Goal: Task Accomplishment & Management: Use online tool/utility

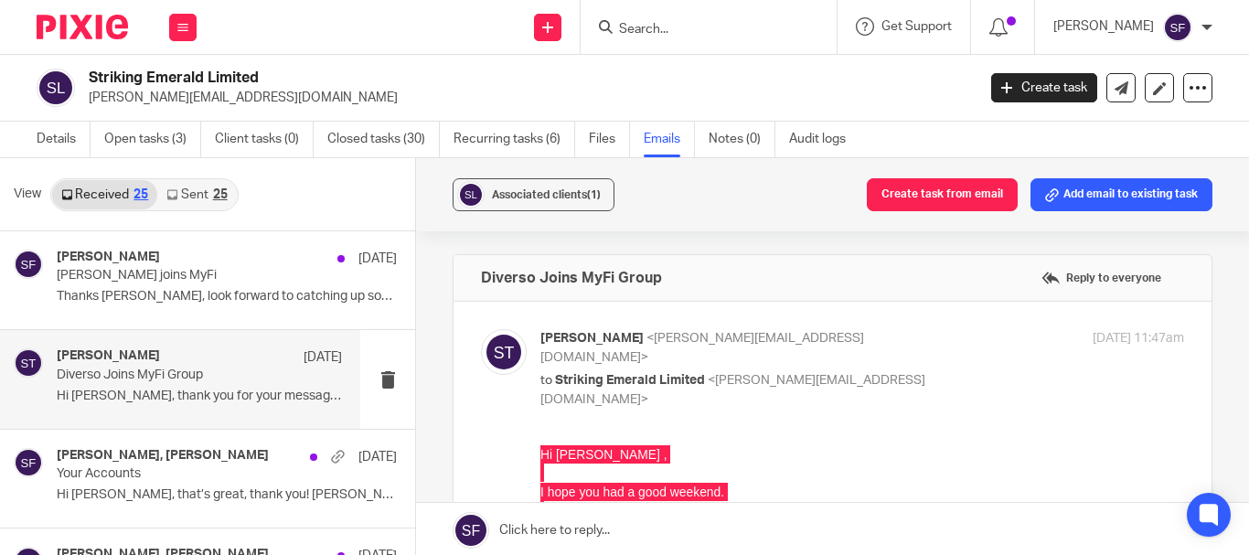
scroll to position [91, 0]
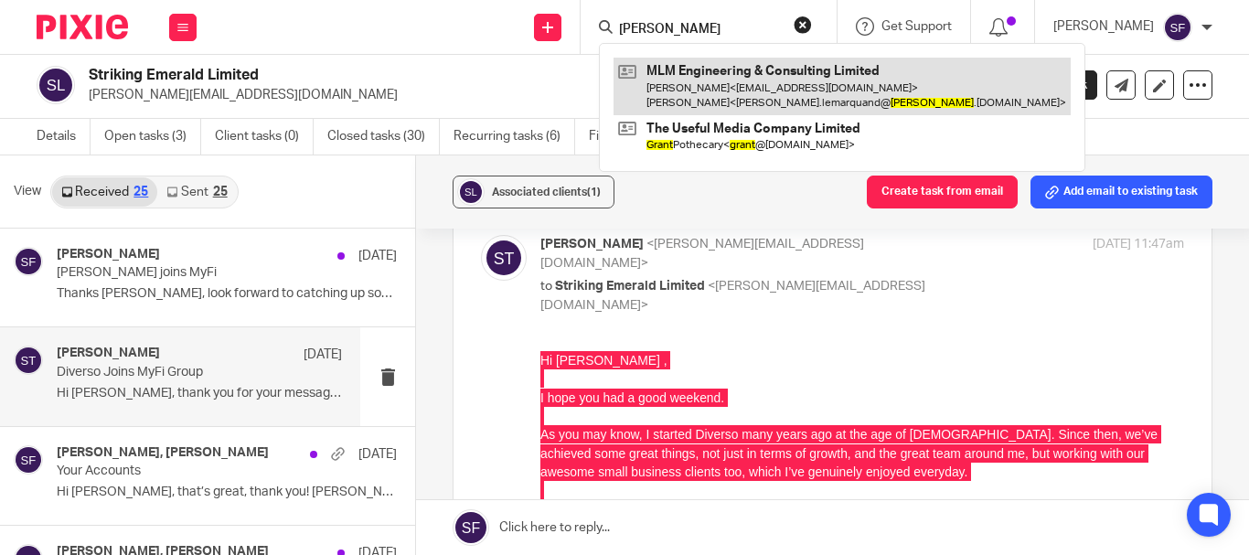
type input "trant"
click at [748, 79] on link at bounding box center [841, 86] width 457 height 57
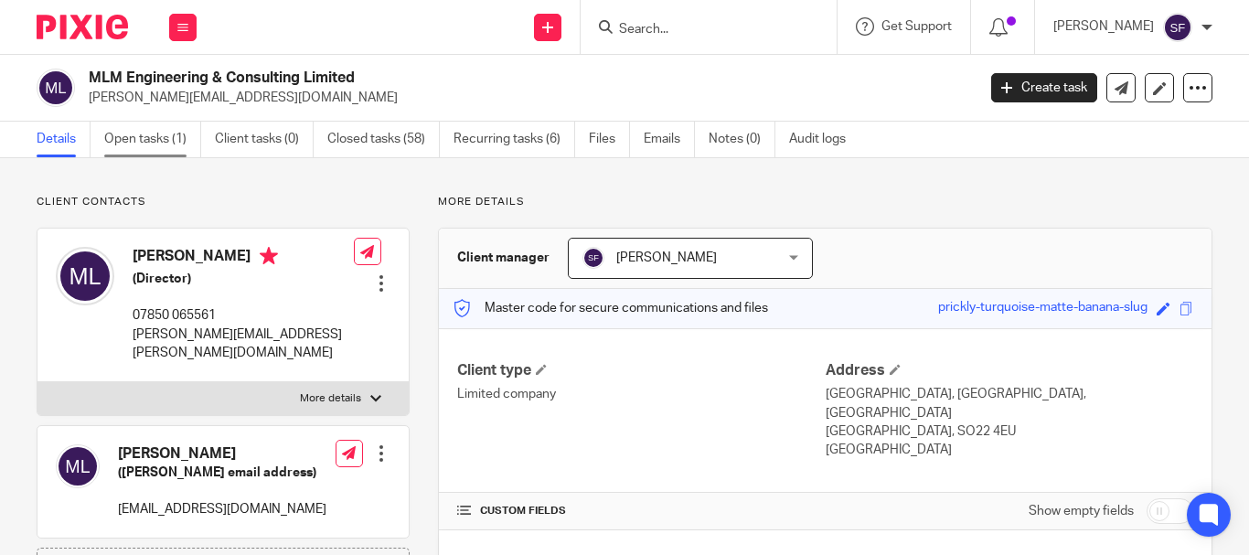
click at [146, 130] on link "Open tasks (1)" at bounding box center [152, 140] width 97 height 36
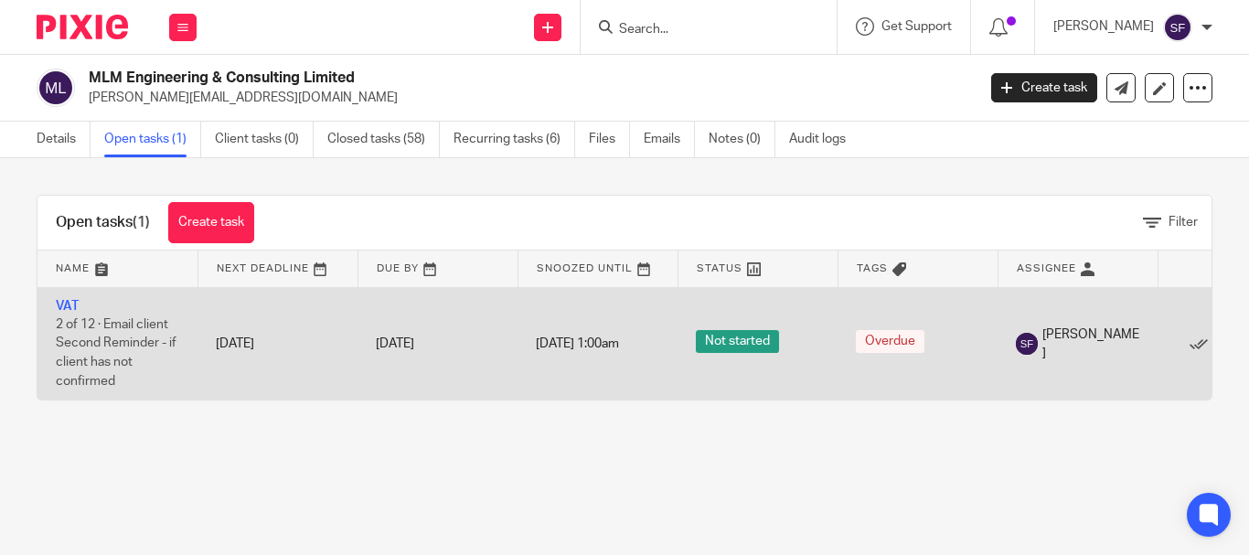
click at [48, 306] on td "VAT 2 of 12 · Email client Second Reminder - if client has not confirmed" at bounding box center [117, 343] width 160 height 112
click at [69, 309] on link "VAT" at bounding box center [67, 306] width 23 height 13
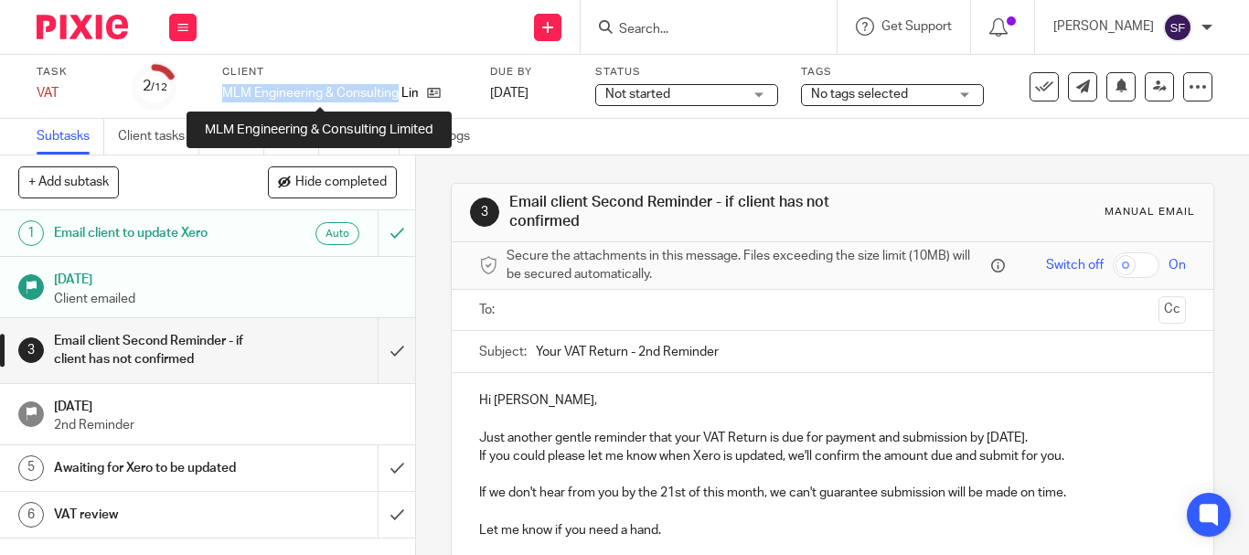
drag, startPoint x: 261, startPoint y: 97, endPoint x: 396, endPoint y: 97, distance: 134.4
click at [396, 97] on div "Task VAT Save VAT 2 /12 Client MLM Engineering & Consulting Limited Due by 30 A…" at bounding box center [527, 87] width 980 height 44
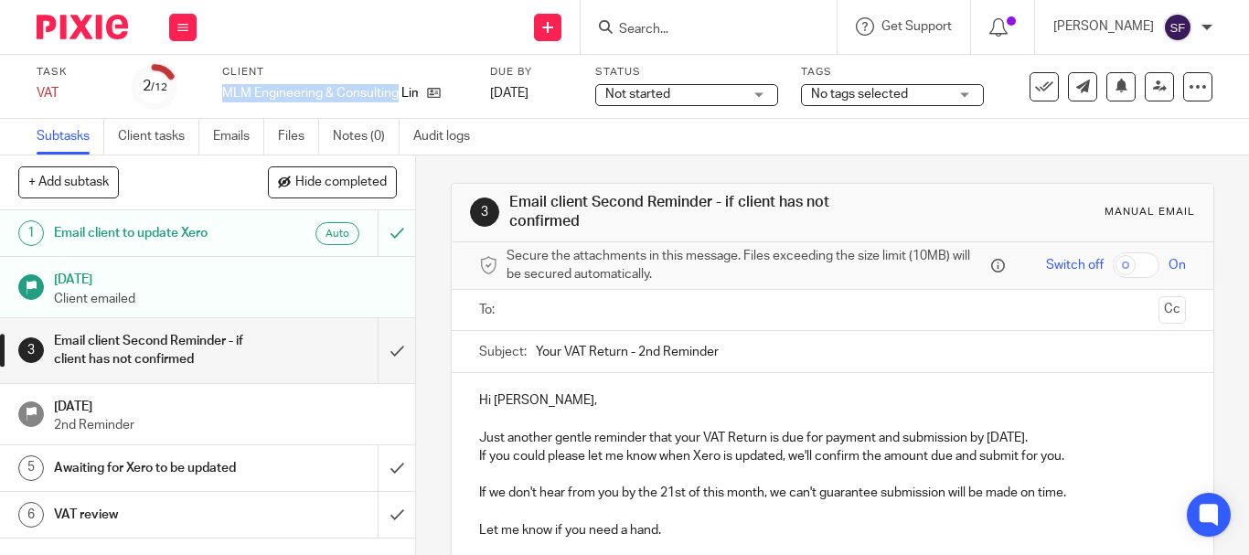
copy p "MLM Engineering & Consulting"
click at [389, 358] on input "submit" at bounding box center [207, 350] width 415 height 65
click at [370, 471] on input "submit" at bounding box center [207, 468] width 415 height 46
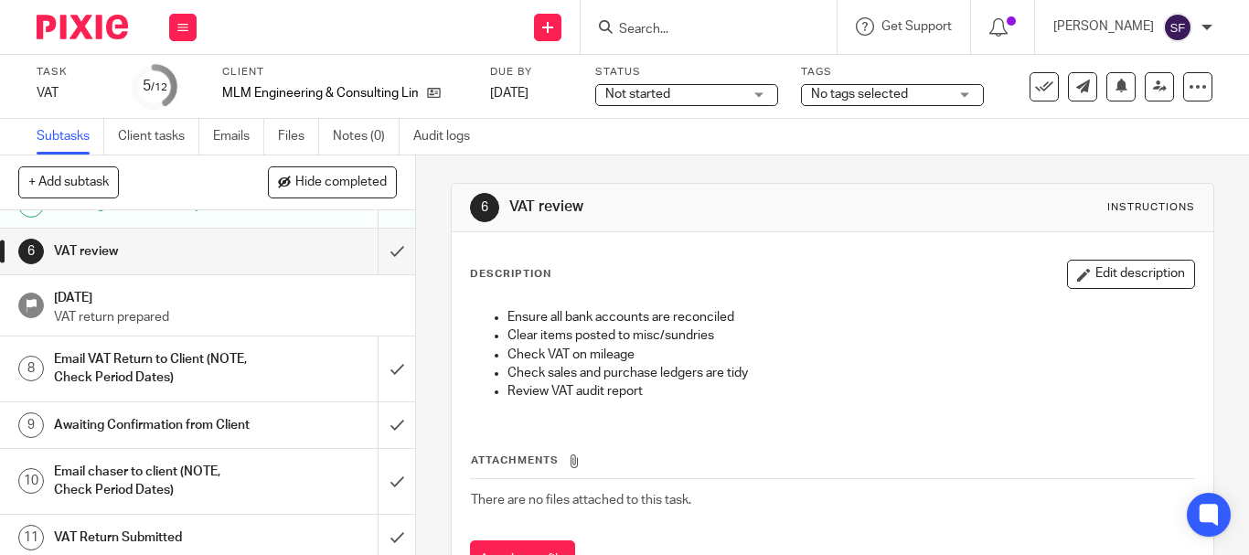
scroll to position [274, 0]
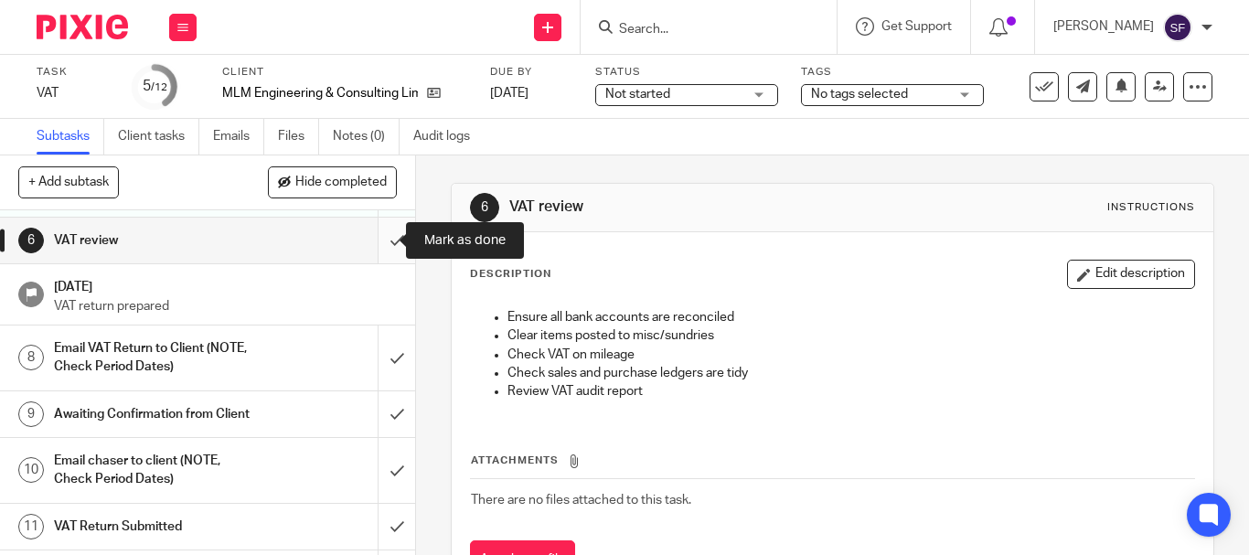
click at [381, 234] on input "submit" at bounding box center [207, 241] width 415 height 46
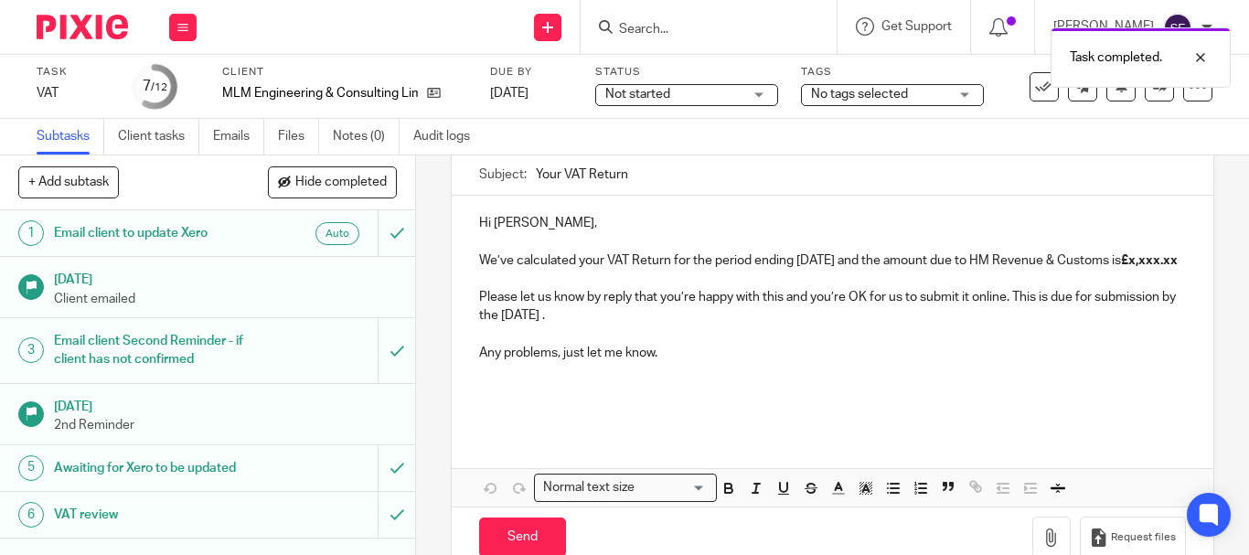
scroll to position [183, 0]
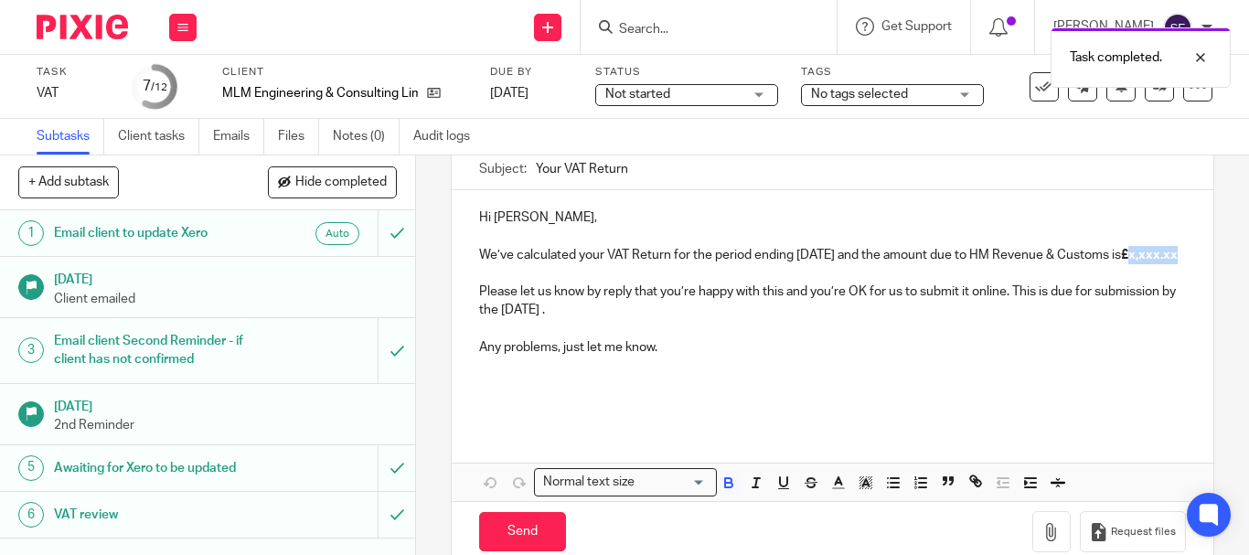
drag, startPoint x: 480, startPoint y: 272, endPoint x: 542, endPoint y: 281, distance: 62.7
click at [542, 264] on p "We’ve calculated your VAT Return for the period ending July 2025 and the amount…" at bounding box center [832, 255] width 707 height 18
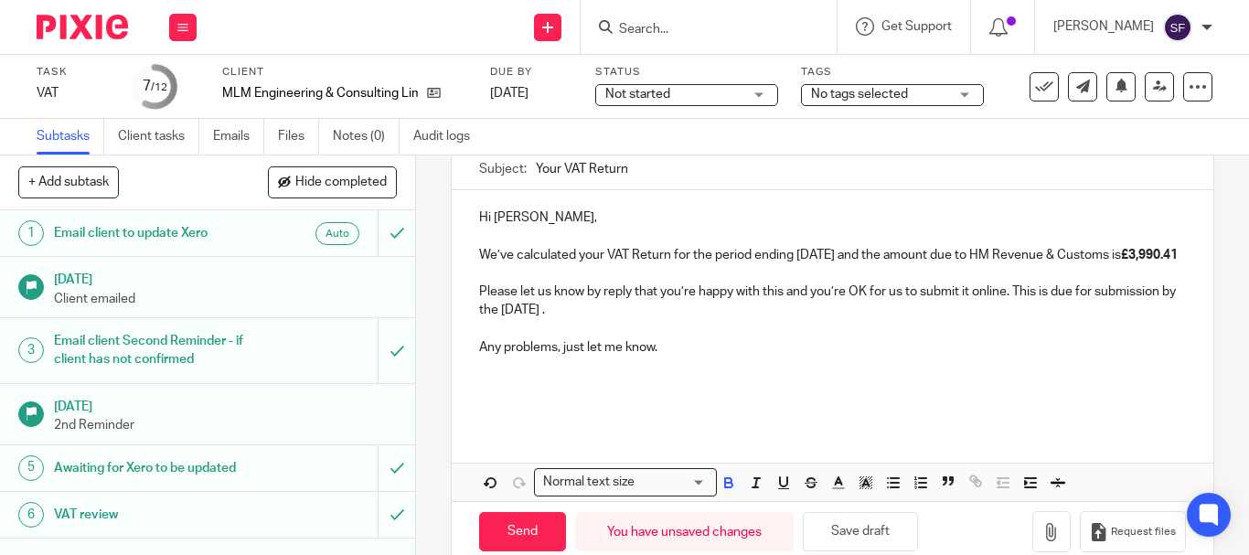
scroll to position [91, 0]
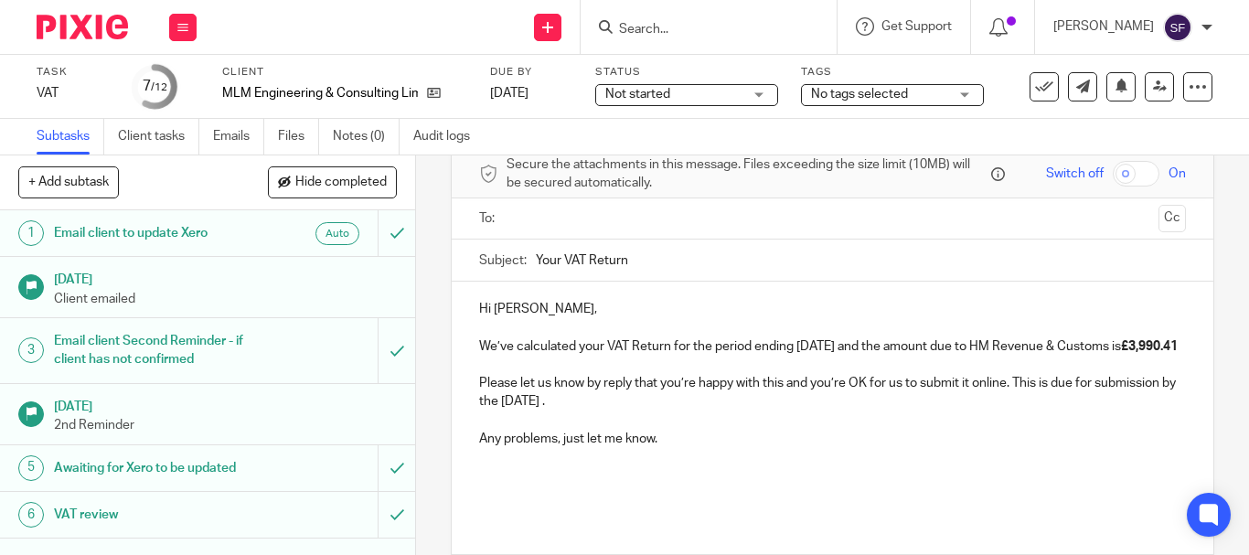
click at [526, 209] on input "text" at bounding box center [831, 218] width 637 height 21
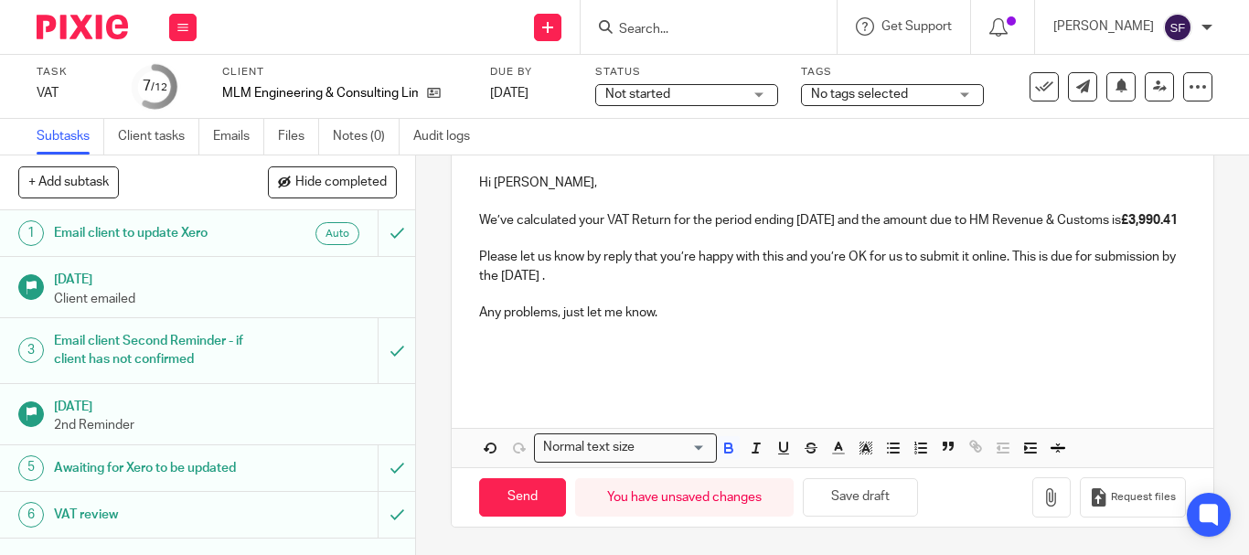
scroll to position [240, 0]
click at [525, 496] on input "Send" at bounding box center [522, 497] width 87 height 39
type input "Sent"
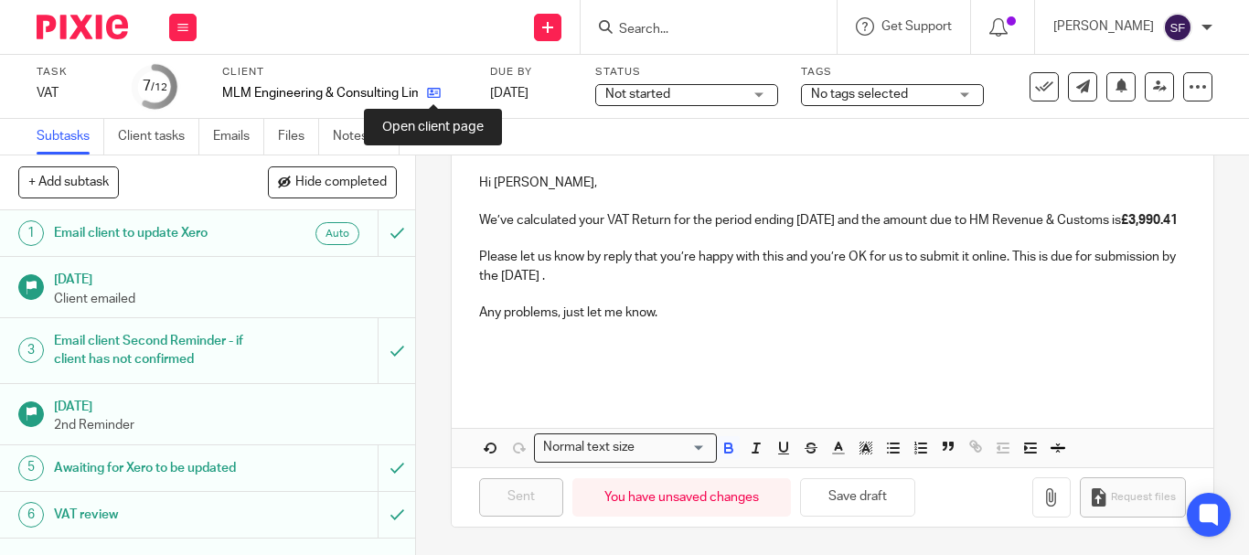
click at [437, 94] on icon at bounding box center [434, 93] width 14 height 14
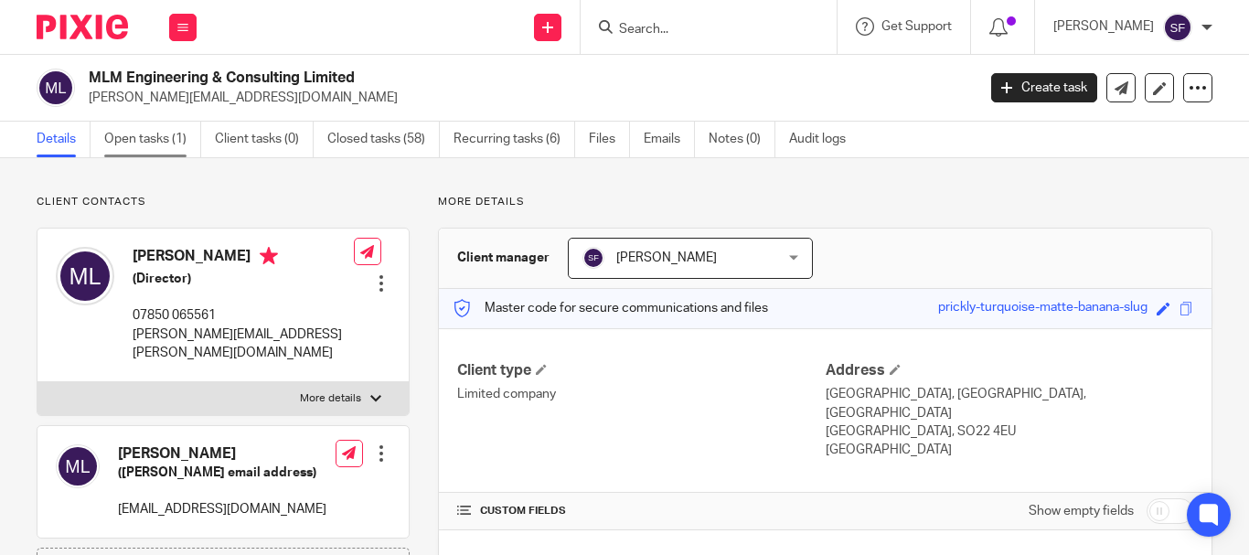
click at [151, 145] on link "Open tasks (1)" at bounding box center [152, 140] width 97 height 36
